Goal: Navigation & Orientation: Understand site structure

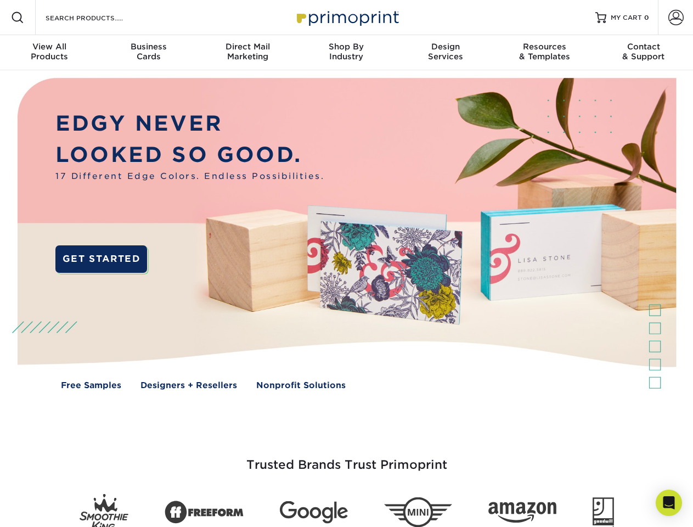
click at [346, 263] on img at bounding box center [346, 241] width 686 height 343
click at [18, 18] on span at bounding box center [17, 17] width 13 height 13
click at [675, 18] on span at bounding box center [675, 17] width 15 height 15
click at [49, 53] on div "View All Products" at bounding box center [49, 52] width 99 height 20
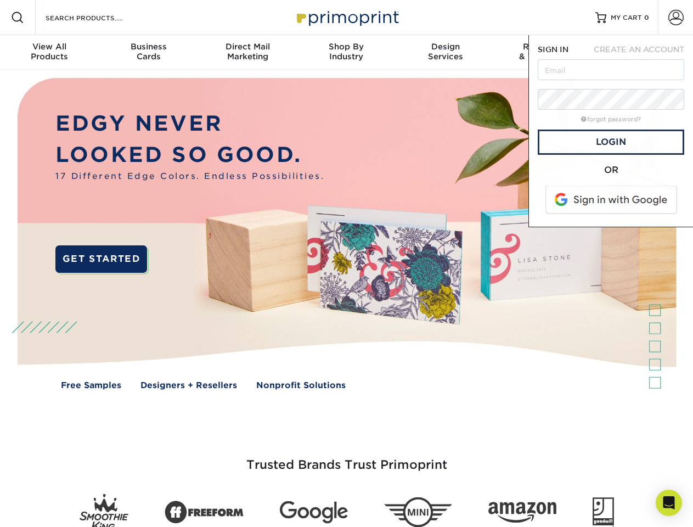
click at [148, 53] on div "Business Cards" at bounding box center [148, 52] width 99 height 20
click at [247, 53] on div "Direct Mail Marketing" at bounding box center [247, 52] width 99 height 20
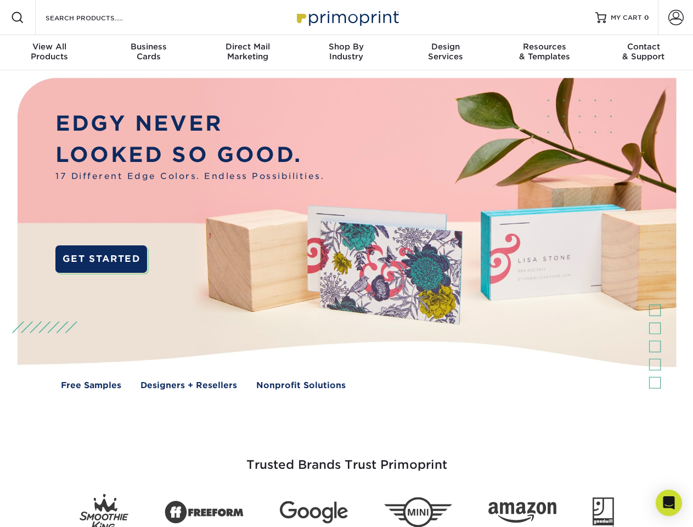
click at [346, 53] on div "Shop By Industry" at bounding box center [346, 52] width 99 height 20
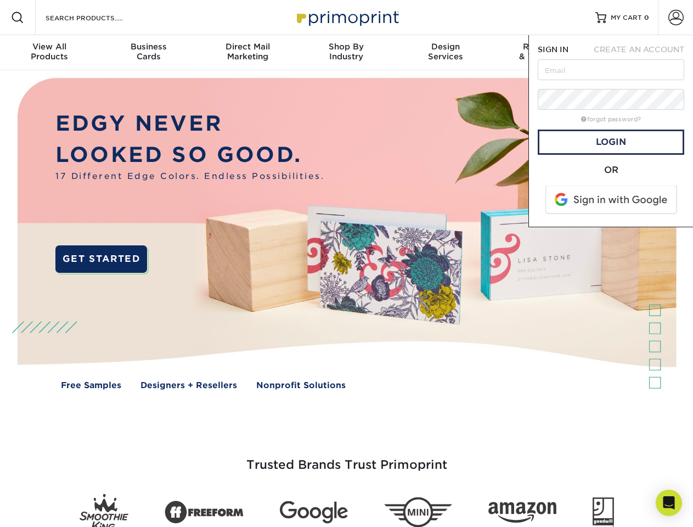
click at [445, 53] on div "Design Services" at bounding box center [445, 52] width 99 height 20
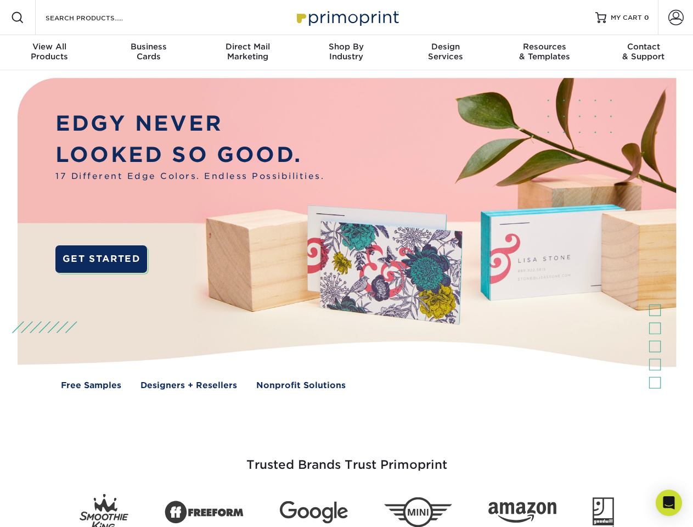
click at [544, 53] on span "SIGN IN" at bounding box center [553, 49] width 31 height 9
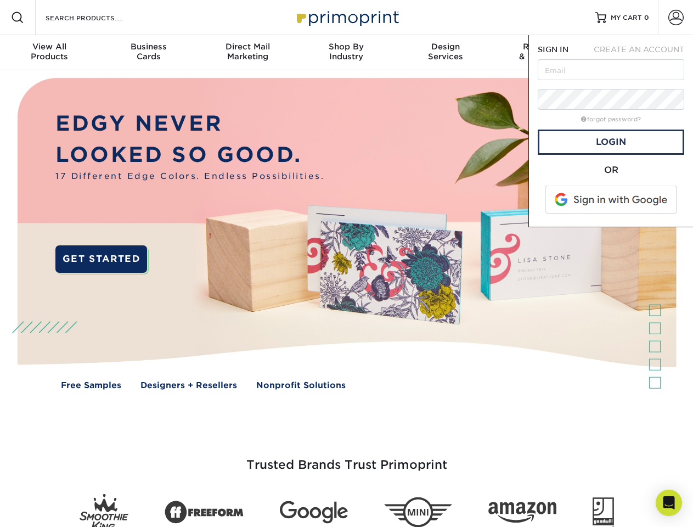
click at [643, 53] on div "Contact & Support" at bounding box center [643, 52] width 99 height 20
